Goal: Find specific page/section: Find specific page/section

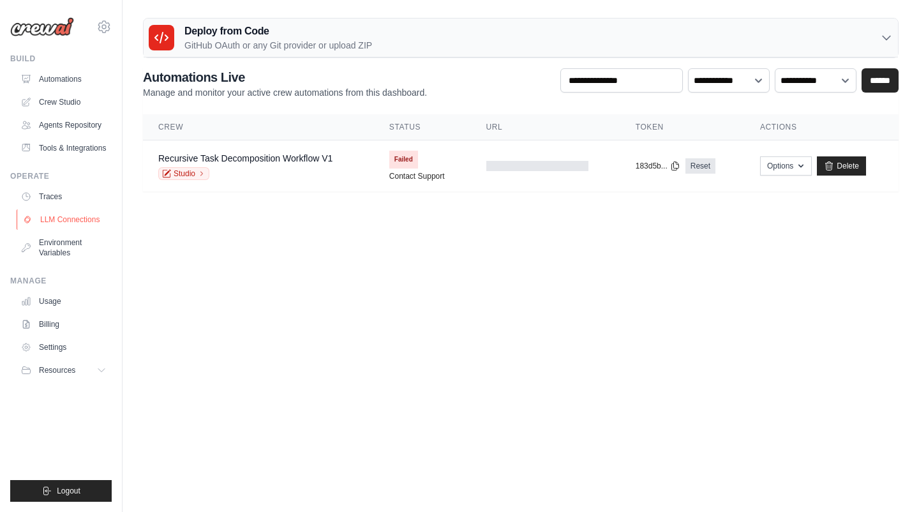
click at [90, 219] on link "LLM Connections" at bounding box center [65, 219] width 96 height 20
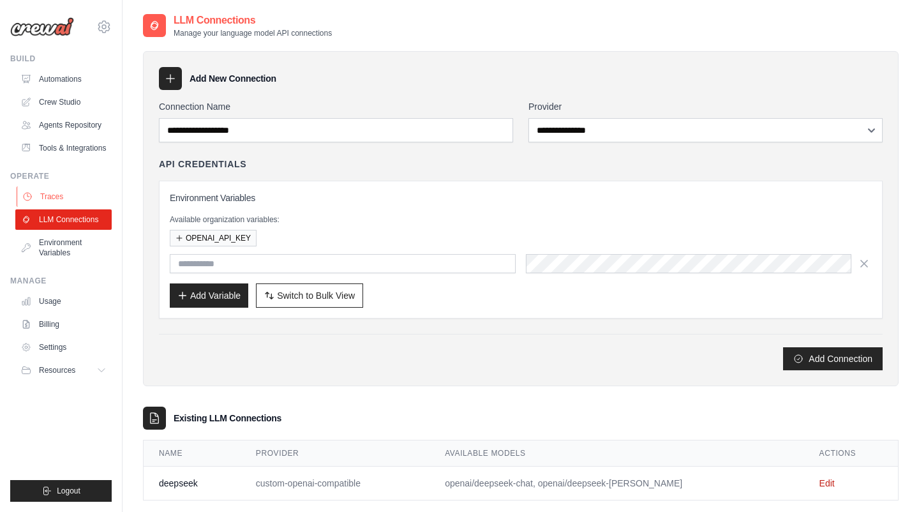
click at [77, 193] on link "Traces" at bounding box center [65, 196] width 96 height 20
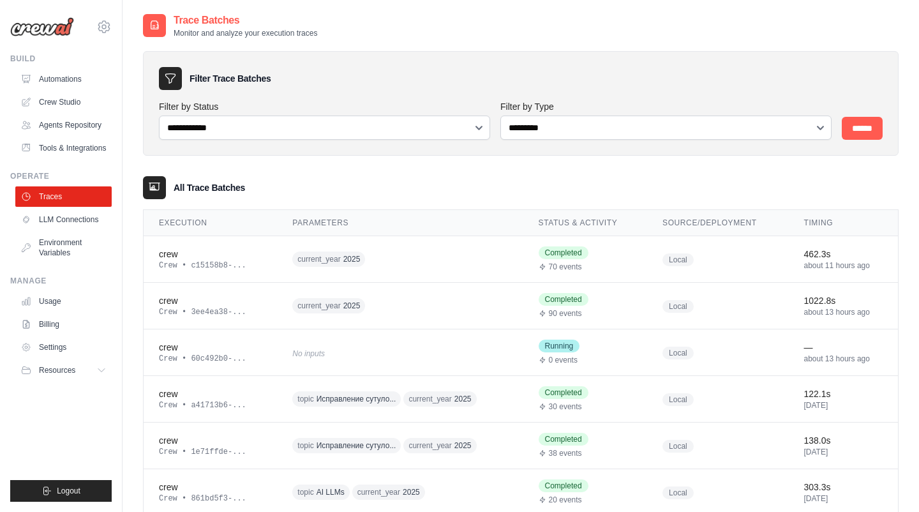
click at [158, 184] on icon at bounding box center [154, 187] width 13 height 13
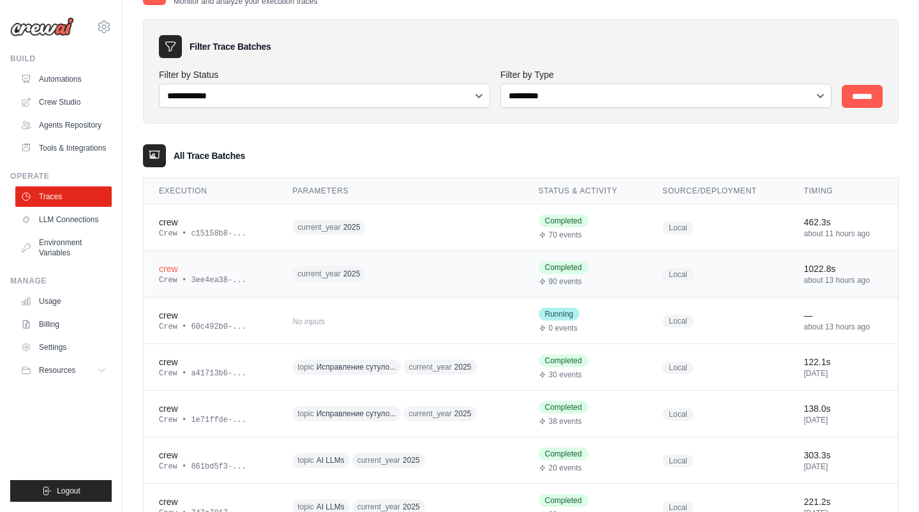
scroll to position [30, 0]
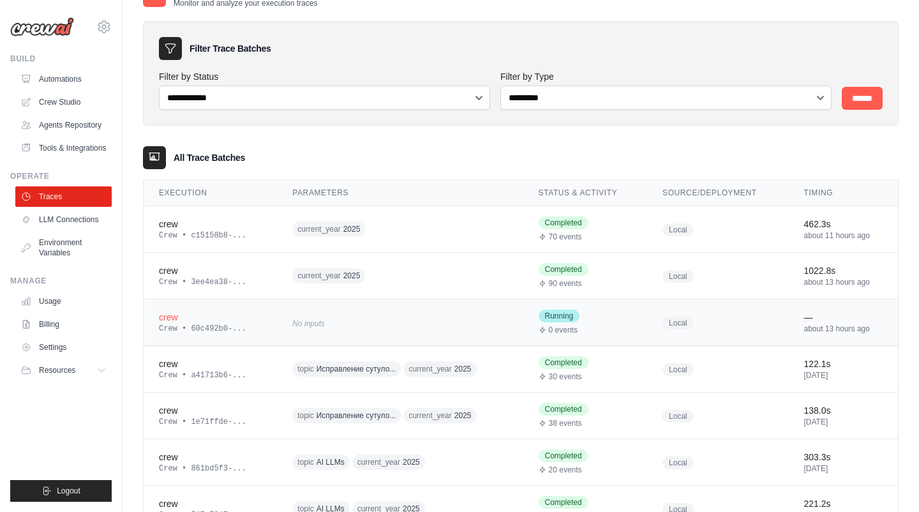
click at [177, 314] on div "crew" at bounding box center [210, 317] width 103 height 13
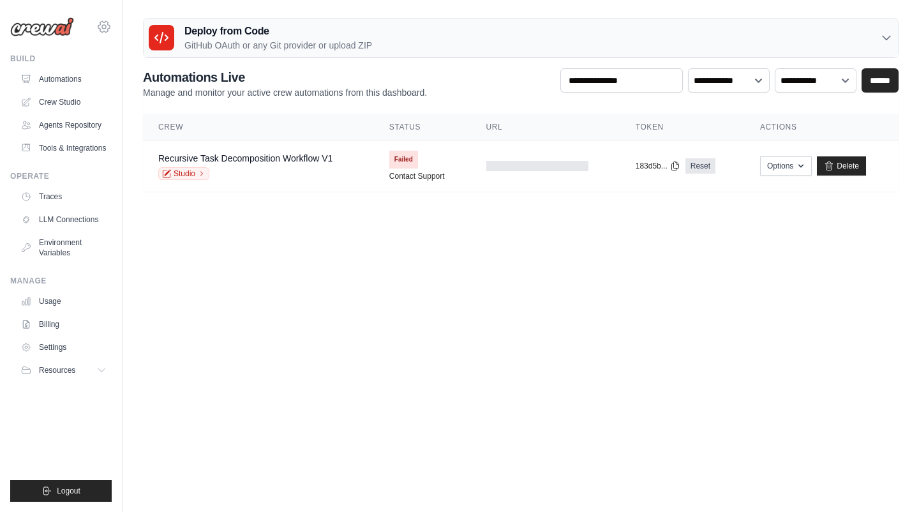
click at [107, 19] on icon at bounding box center [103, 26] width 15 height 15
click at [183, 286] on body "neitv.one@gmail.com Settings Build Automations" at bounding box center [459, 256] width 919 height 512
click at [73, 192] on link "Traces" at bounding box center [65, 196] width 96 height 20
